Goal: Find specific page/section: Find specific page/section

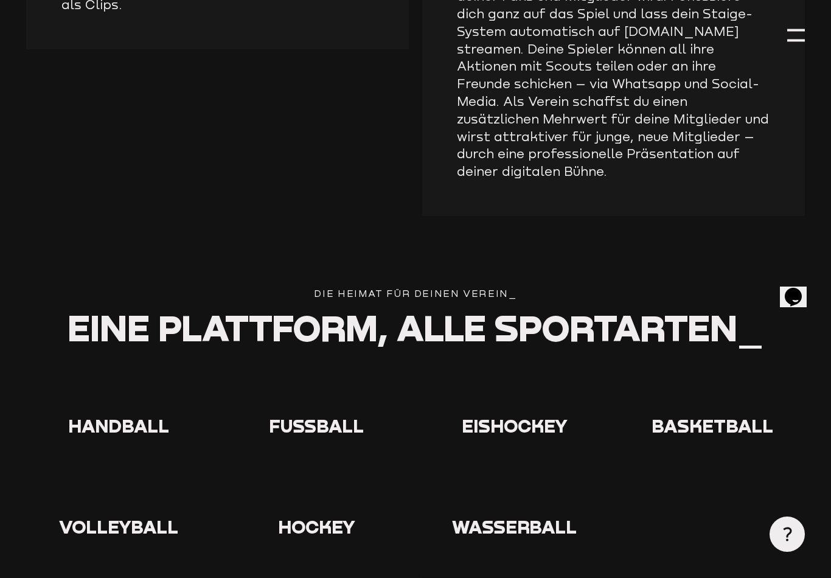
scroll to position [2207, 0]
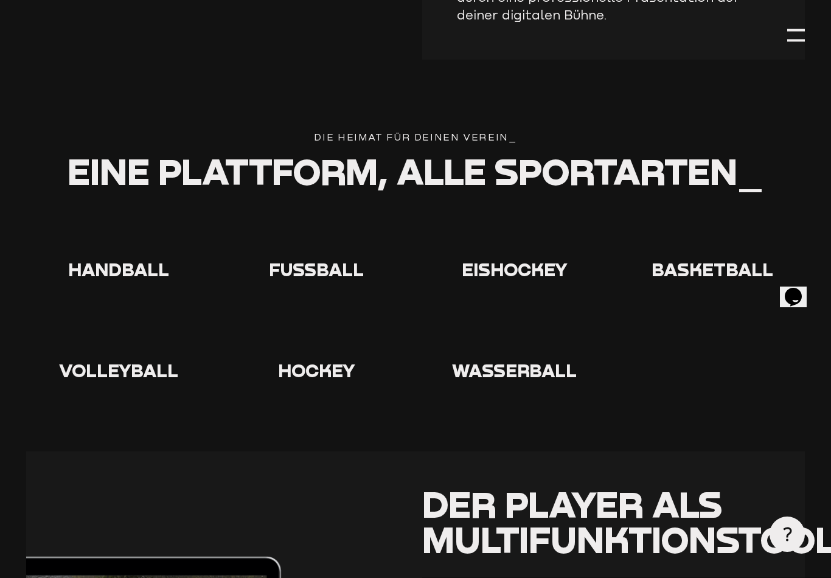
click at [297, 215] on use at bounding box center [297, 215] width 0 height 0
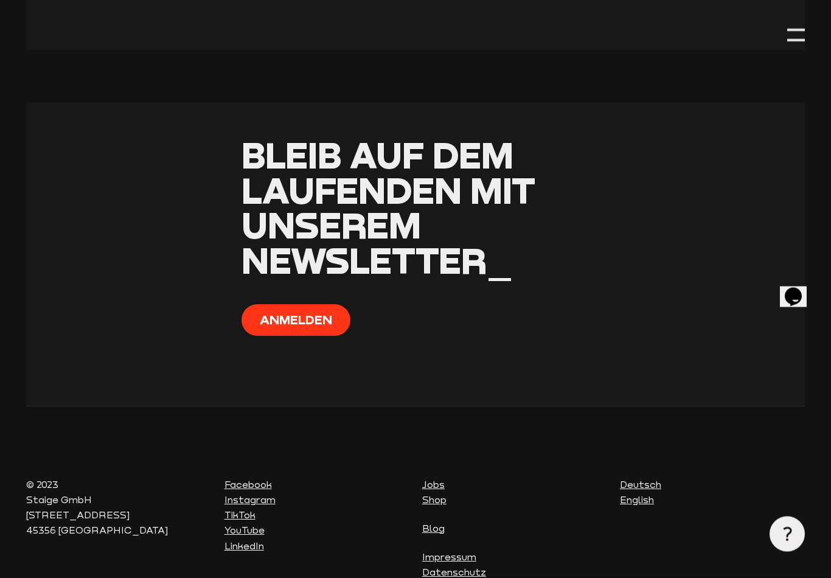
scroll to position [5634, 0]
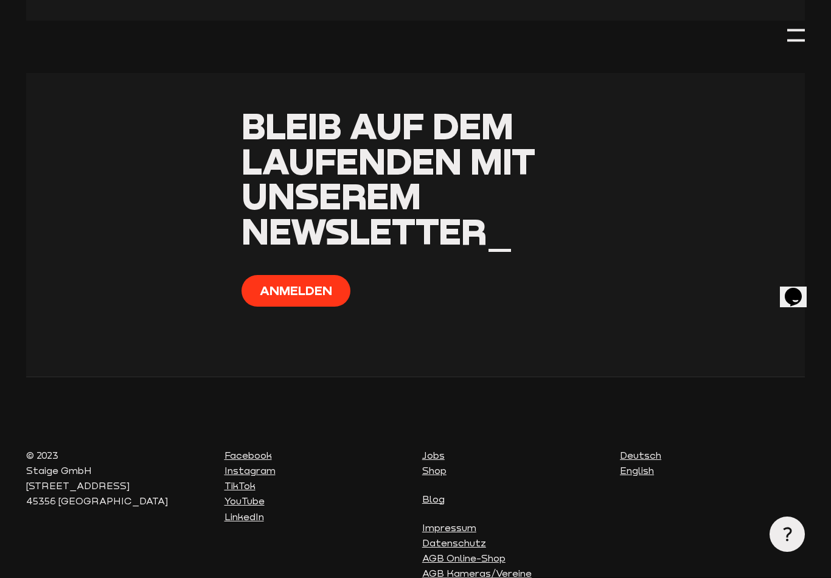
click at [788, 43] on div at bounding box center [796, 35] width 18 height 18
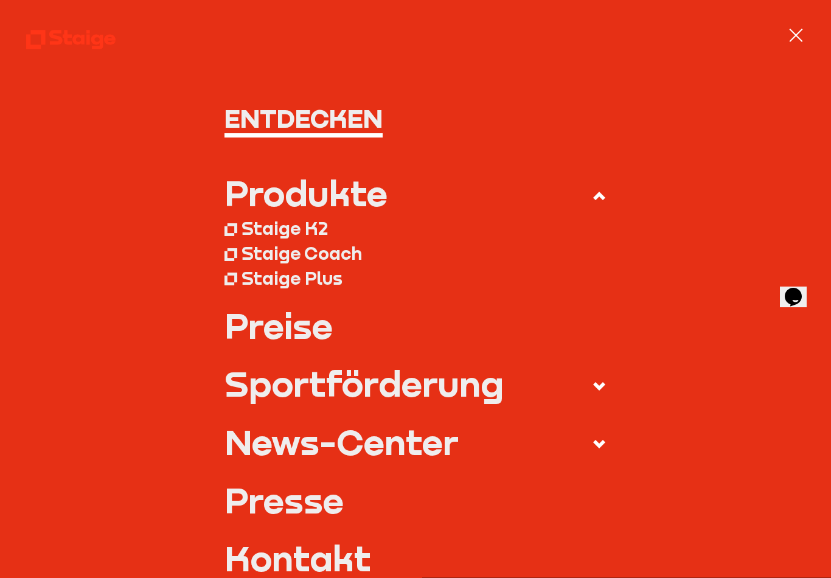
click at [595, 190] on icon at bounding box center [599, 196] width 15 height 15
click at [0, 0] on input "Produkte" at bounding box center [0, 0] width 0 height 0
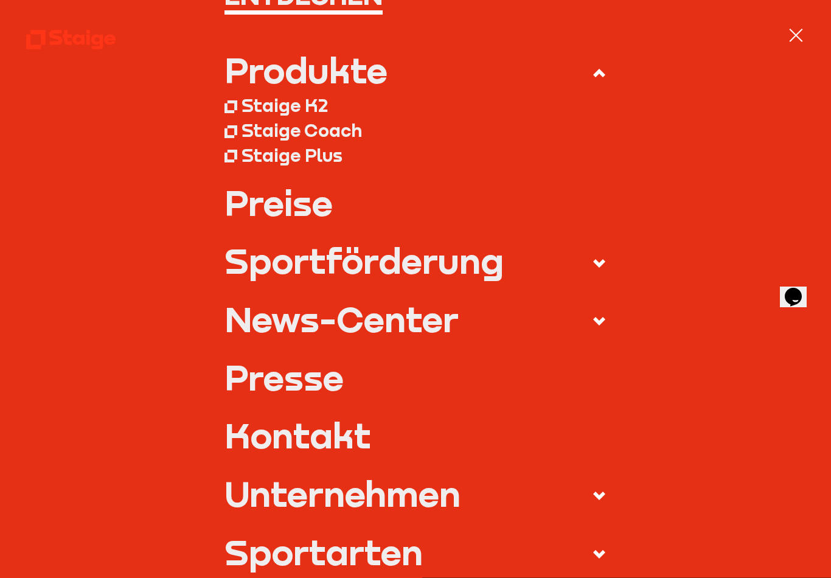
scroll to position [122, 0]
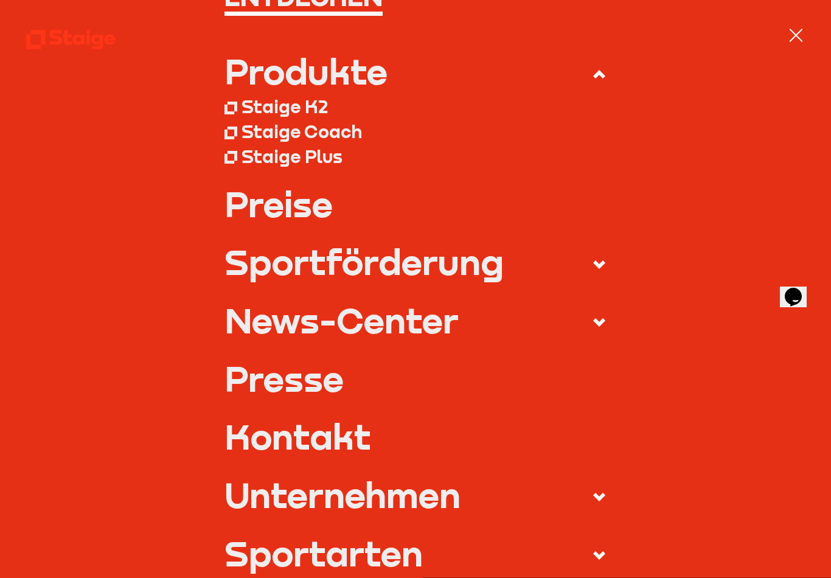
click at [566, 263] on label "Sportförderung" at bounding box center [415, 264] width 383 height 41
click at [0, 0] on input "Sportförderung" at bounding box center [0, 0] width 0 height 0
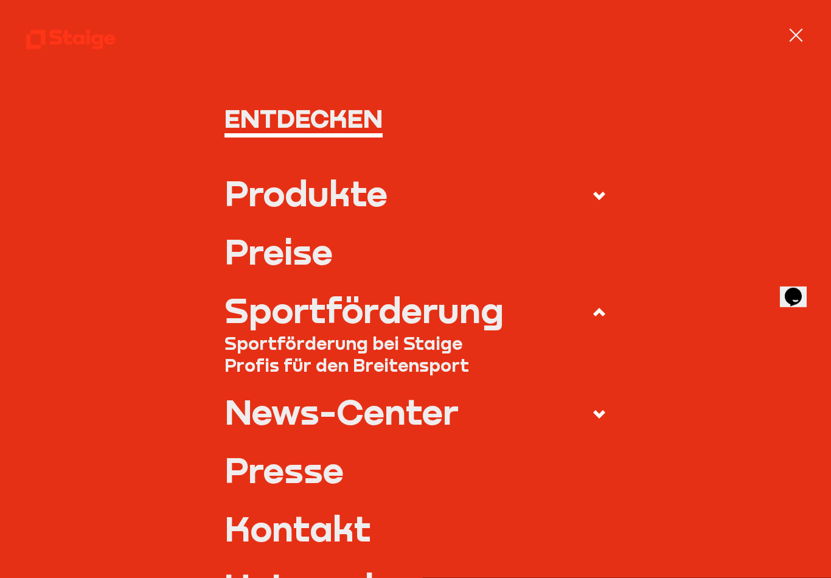
scroll to position [5653, 0]
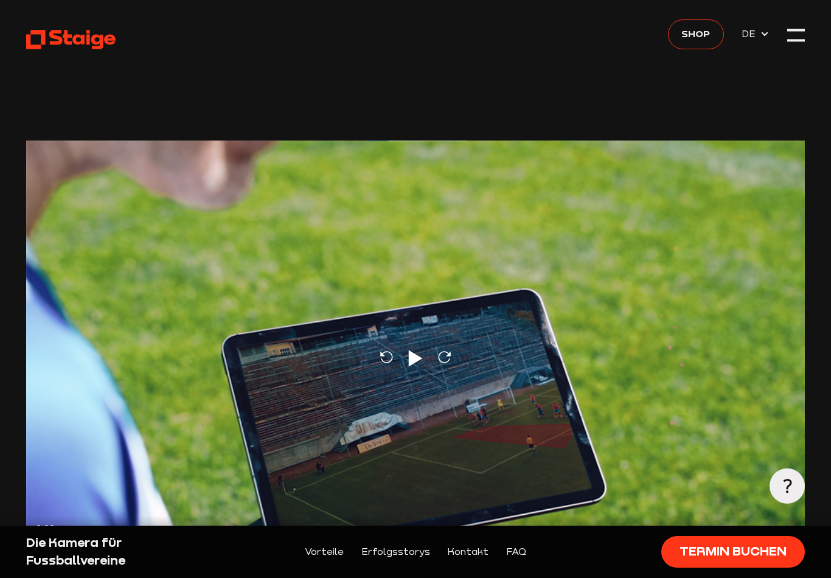
click at [794, 32] on div at bounding box center [796, 35] width 18 height 18
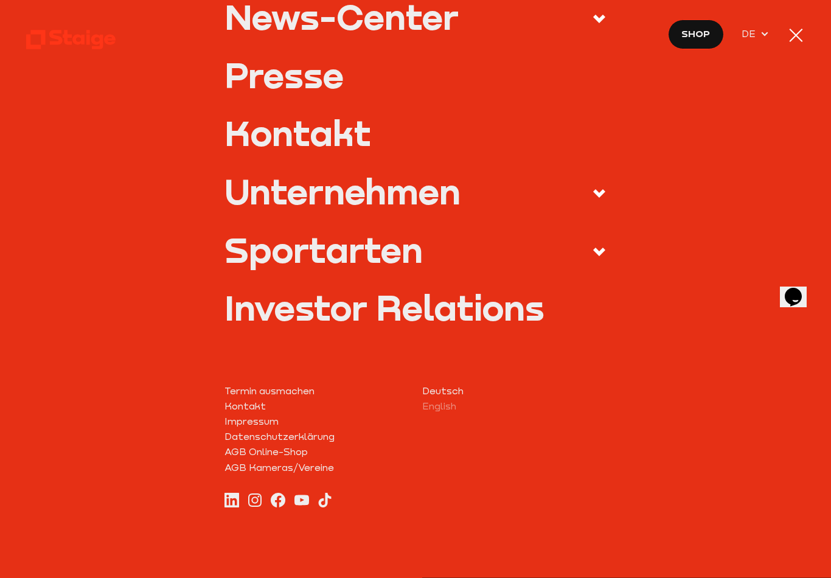
scroll to position [424, 0]
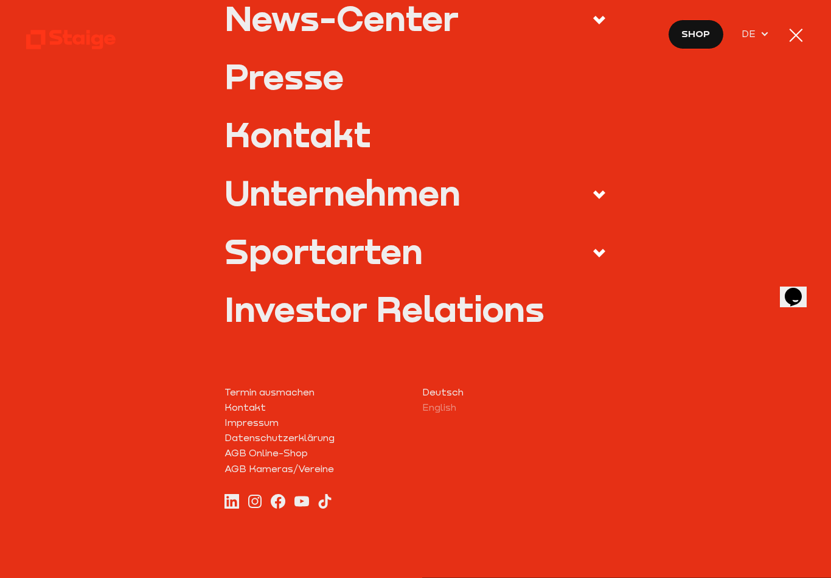
click at [799, 41] on div at bounding box center [796, 35] width 18 height 18
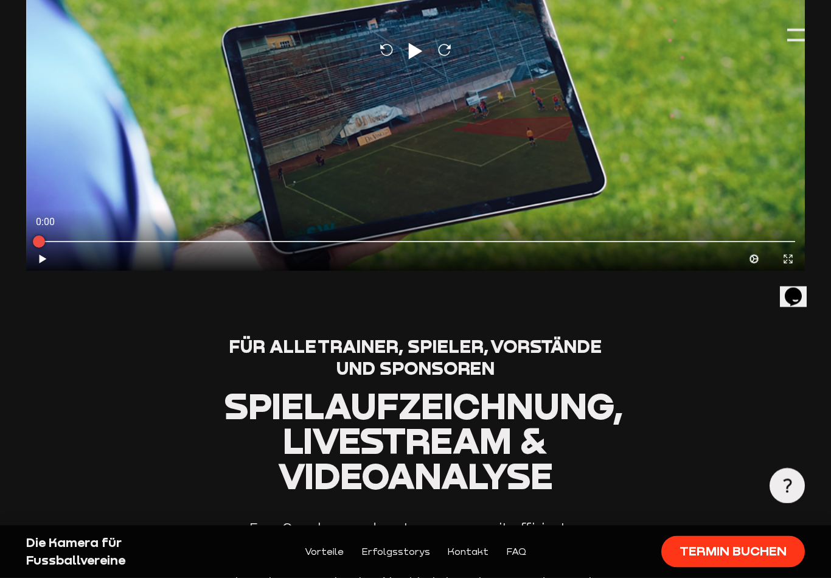
scroll to position [0, 0]
